Goal: Communication & Community: Answer question/provide support

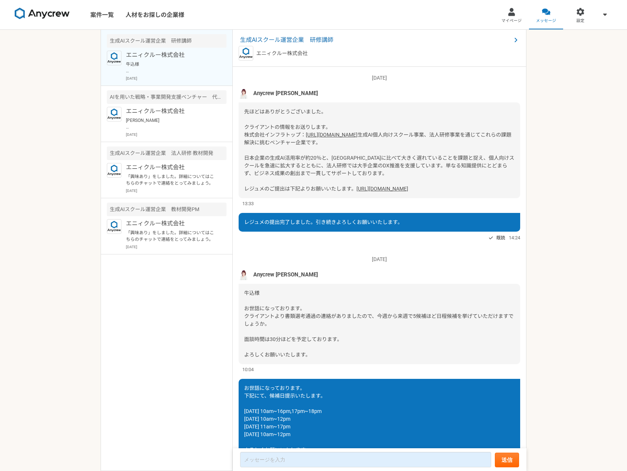
scroll to position [718, 0]
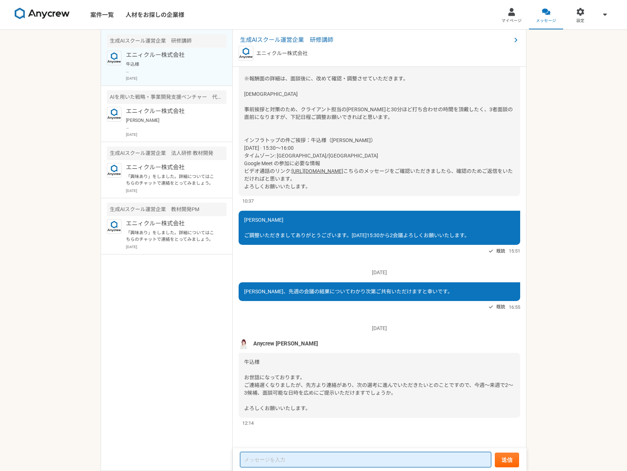
click at [257, 454] on textarea at bounding box center [365, 459] width 251 height 15
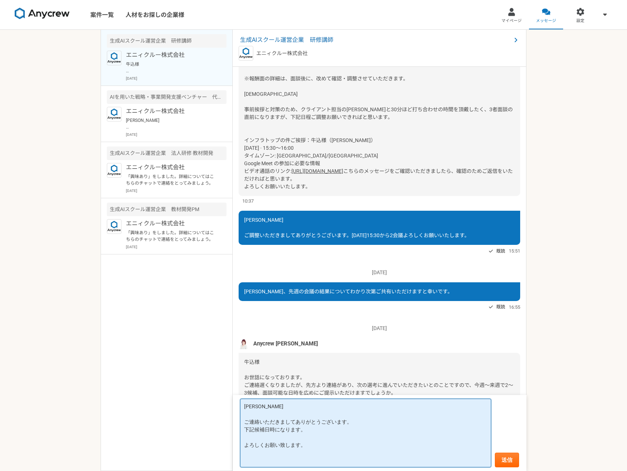
click at [330, 432] on textarea "[PERSON_NAME] ご連絡いただきましてありがとうございます。 下記候補日時になります。 よろしくお願い致します。" at bounding box center [365, 433] width 251 height 69
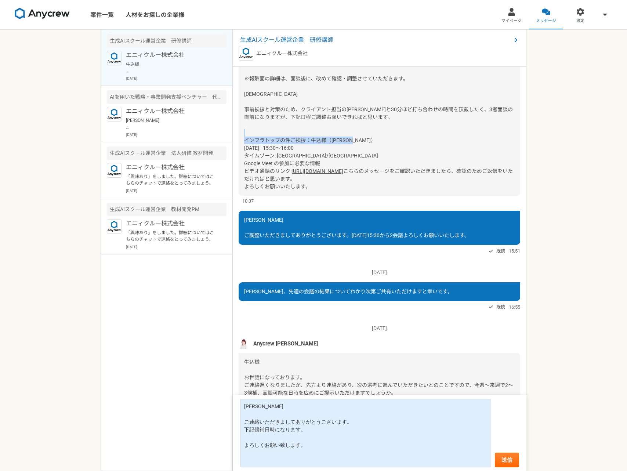
drag, startPoint x: 244, startPoint y: 140, endPoint x: 321, endPoint y: 140, distance: 76.3
click at [321, 140] on div "牛込様 三者面談の日時が決定いたしましたので、日時ならびにアジェンダをお送りします。 --------- Anycrew面談）インフラトップ-研修講師（牛込様…" at bounding box center [379, 75] width 281 height 242
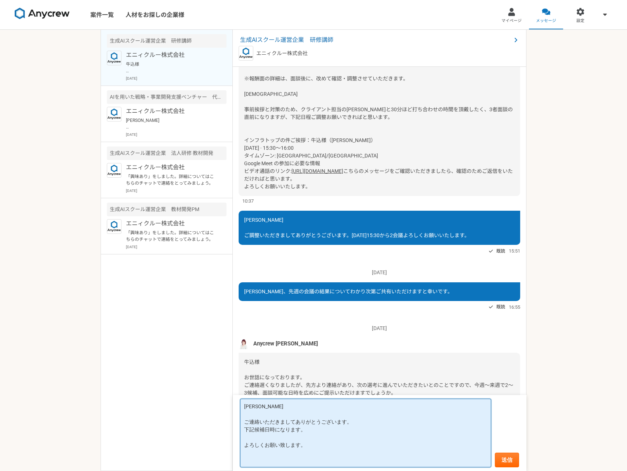
click at [298, 434] on textarea "[PERSON_NAME] ご連絡いただきましてありがとうございます。 下記候補日時になります。 よろしくお願い致します。" at bounding box center [365, 433] width 251 height 69
click at [309, 434] on textarea "[PERSON_NAME] ご連絡いただきましてありがとうございます。 下記候補日時になります。 よろしくお願い致します。" at bounding box center [365, 433] width 251 height 69
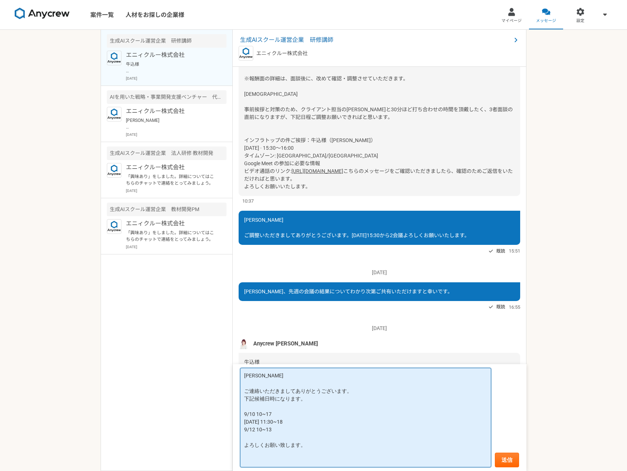
drag, startPoint x: 295, startPoint y: 430, endPoint x: 232, endPoint y: 432, distance: 63.5
click at [232, 432] on main "生成AIスクール運営企業　研修講師 エニィクルー株式会社 牛込様 お世話になっております。 ご連絡遅くなりましたが、先方より連絡があり、次の選考に進んでいただ…" at bounding box center [314, 250] width 426 height 441
click at [262, 439] on textarea "[PERSON_NAME] ご連絡いただきましてありがとうございます。 下記候補日時になります。 9/10 10~17 [DATE] 11:30~18 9/1…" at bounding box center [365, 417] width 251 height 99
paste textarea "9/12 10~13"
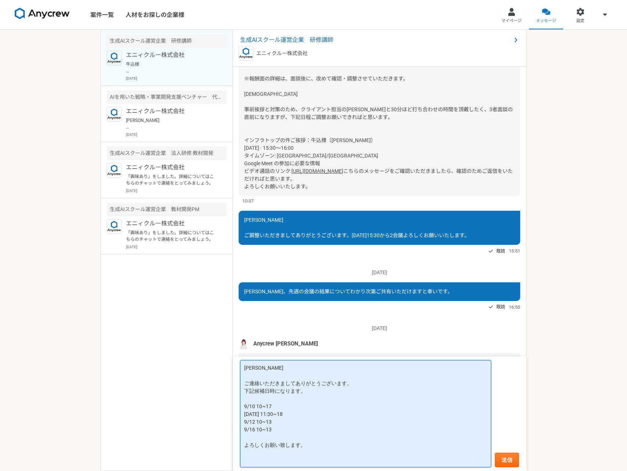
click at [273, 430] on textarea "[PERSON_NAME] ご連絡いただきましてありがとうございます。 下記候補日時になります。 9/10 10~17 [DATE] 11:30~18 9/1…" at bounding box center [365, 413] width 251 height 107
type textarea "[PERSON_NAME] ご連絡いただきましてありがとうございます。 下記候補日時になります。 9/10 10~17 [DATE] 11:30~18 9/1…"
click at [508, 458] on button "送信" at bounding box center [507, 460] width 24 height 15
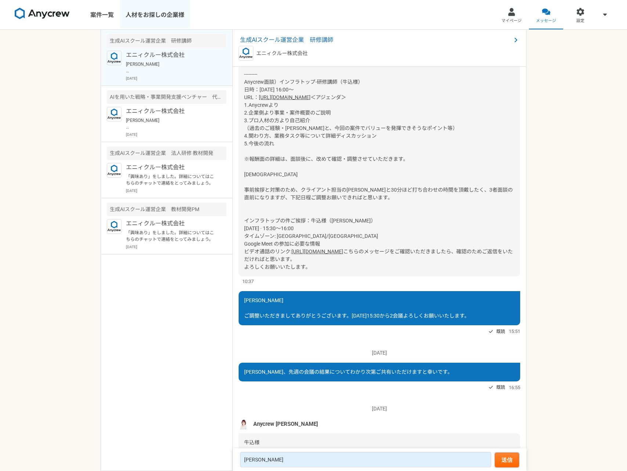
scroll to position [440, 0]
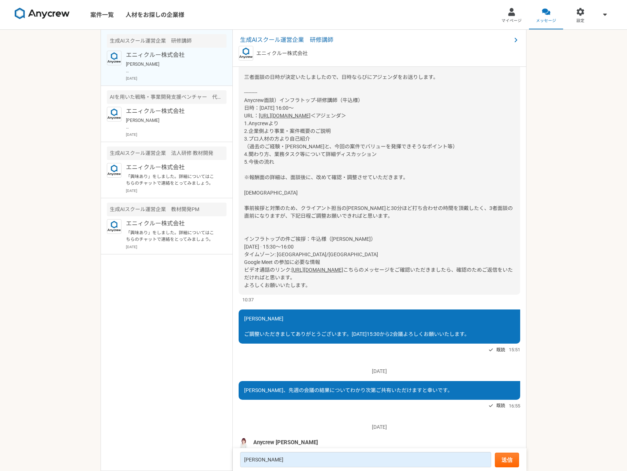
click at [46, 16] on img at bounding box center [42, 14] width 55 height 12
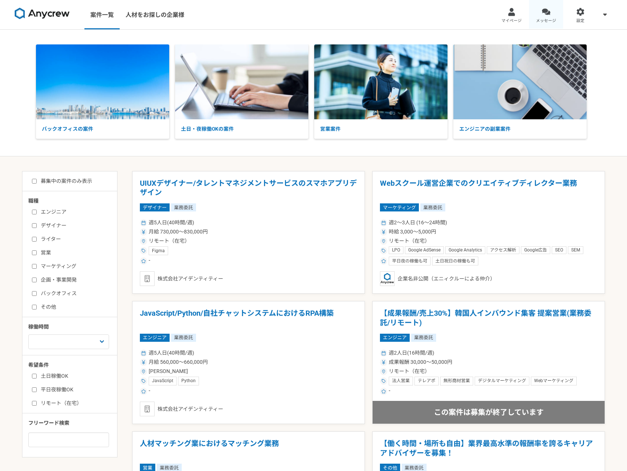
click at [548, 16] on link "メッセージ" at bounding box center [546, 14] width 34 height 29
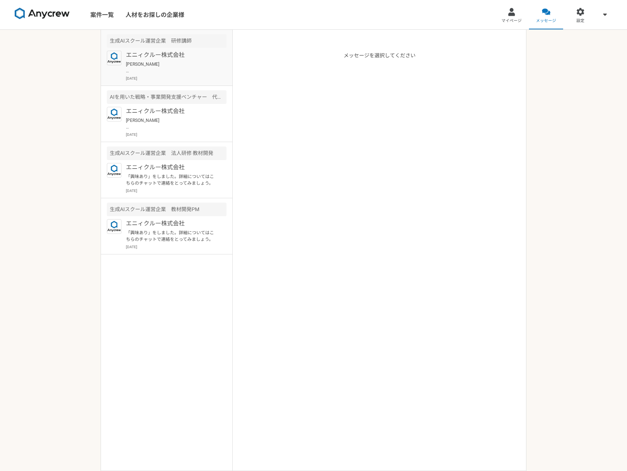
click at [175, 73] on p "[PERSON_NAME] ご連絡いただきましてありがとうございます。 下記候補日時になります。 9/10 10~17 [DATE] 11:30~18 9/1…" at bounding box center [171, 67] width 91 height 13
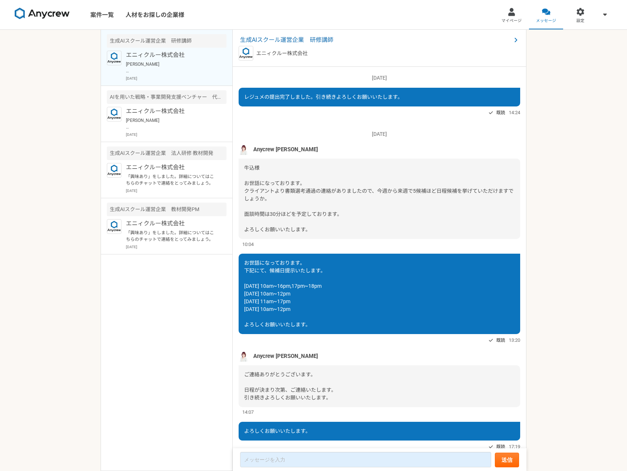
scroll to position [680, 0]
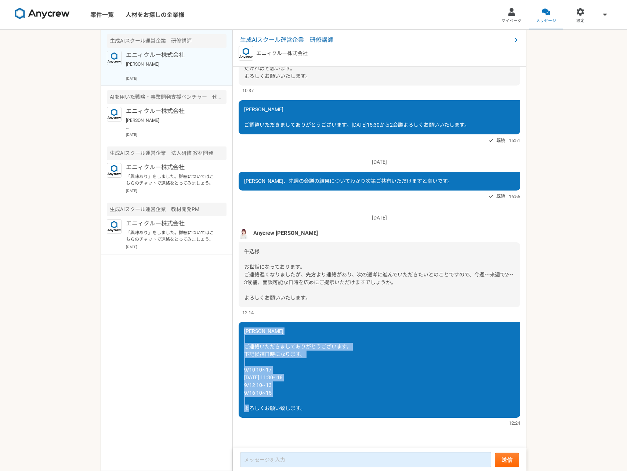
drag, startPoint x: 244, startPoint y: 321, endPoint x: 313, endPoint y: 401, distance: 105.6
click at [313, 401] on div "[PERSON_NAME] ご連絡いただきましてありがとうございます。 下記候補日時になります。 9/10 10~17 [DATE] 11:30~18 9/1…" at bounding box center [379, 370] width 281 height 96
copy span "大竹さん ご連絡いただきましてありがとうございます。 下記候補日時になります。 9/10 10~17 9/11 11:30~18 9/12 10~13 9/1…"
click at [313, 401] on div "[PERSON_NAME] ご連絡いただきましてありがとうございます。 下記候補日時になります。 9/10 10~17 [DATE] 11:30~18 9/1…" at bounding box center [379, 370] width 281 height 96
